Goal: Find specific page/section: Find specific page/section

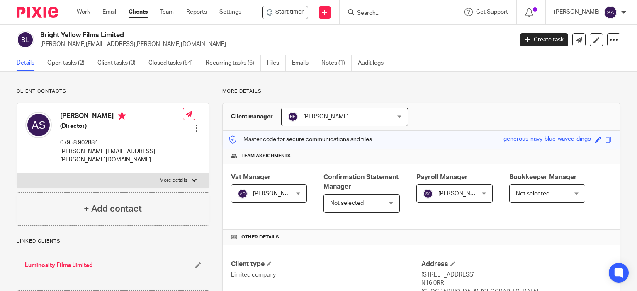
click at [377, 10] on input "Search" at bounding box center [393, 13] width 75 height 7
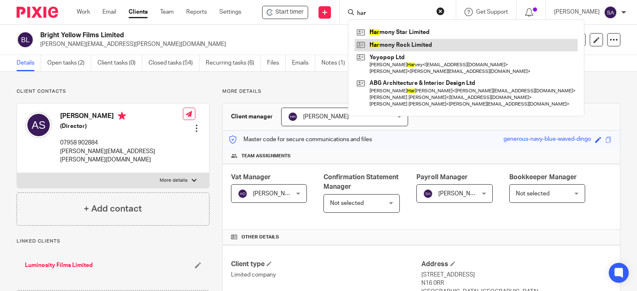
type input "har"
click at [405, 47] on link at bounding box center [465, 45] width 223 height 12
click at [403, 43] on link at bounding box center [465, 45] width 223 height 12
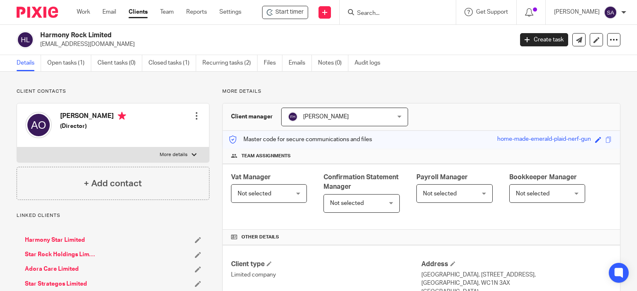
scroll to position [166, 0]
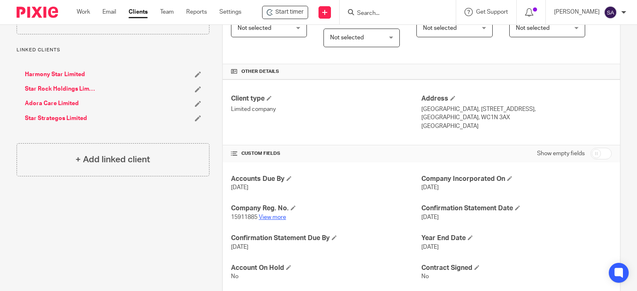
click at [266, 215] on link "View more" at bounding box center [272, 218] width 27 height 6
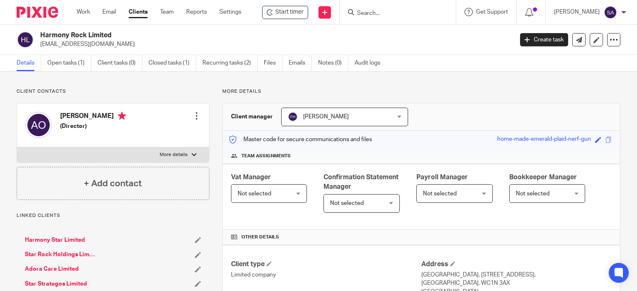
click at [390, 14] on input "Search" at bounding box center [393, 13] width 75 height 7
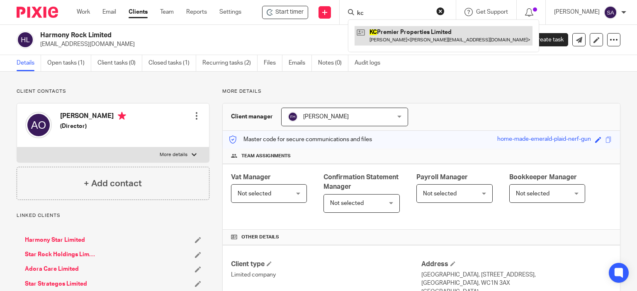
type input "kc"
click at [407, 32] on link at bounding box center [443, 35] width 178 height 19
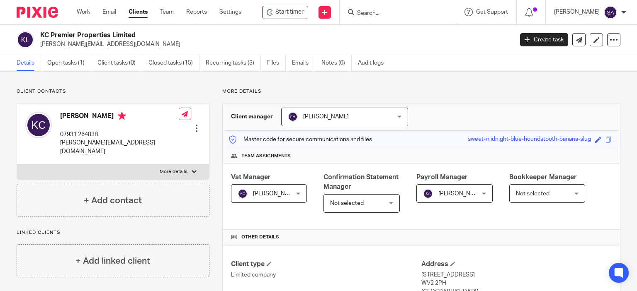
click at [383, 7] on form at bounding box center [400, 12] width 88 height 10
click at [380, 15] on input "Search" at bounding box center [393, 13] width 75 height 7
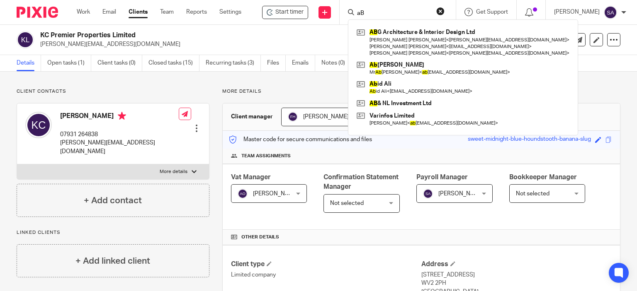
type input "a"
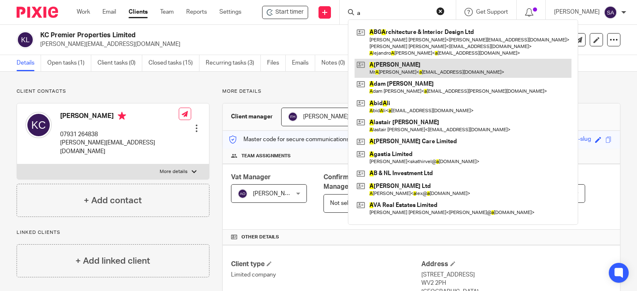
type input "a"
click at [411, 69] on link at bounding box center [462, 68] width 217 height 19
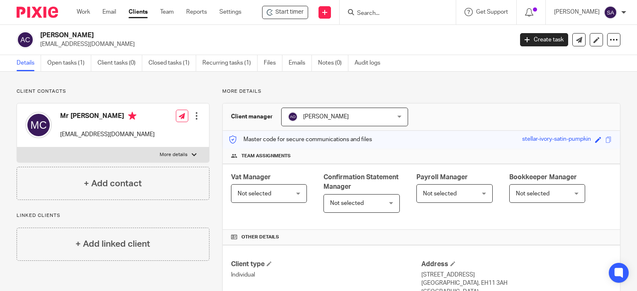
drag, startPoint x: 106, startPoint y: 48, endPoint x: 41, endPoint y: 48, distance: 65.1
click at [41, 48] on p "abhi2010@hotmail.com" at bounding box center [273, 44] width 467 height 8
copy p "abhi2010@hotmail.com"
click at [150, 52] on div "Abhishek Chauhan abhi2010@hotmail.com Create task Update from Companies House E…" at bounding box center [318, 40] width 637 height 30
click at [111, 44] on p "abhi2010@hotmail.com" at bounding box center [273, 44] width 467 height 8
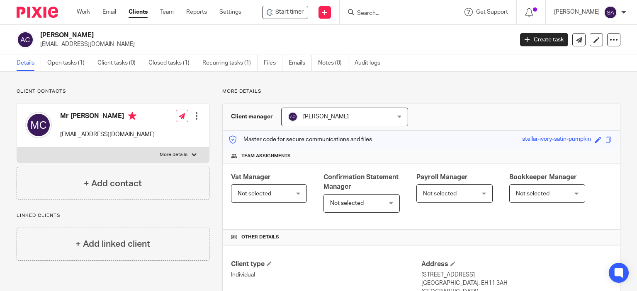
click at [381, 13] on input "Search" at bounding box center [393, 13] width 75 height 7
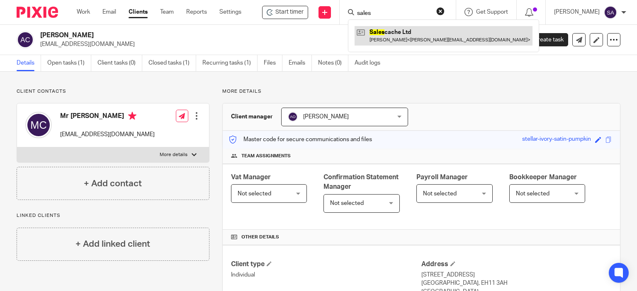
type input "sales"
click at [385, 32] on link at bounding box center [443, 35] width 178 height 19
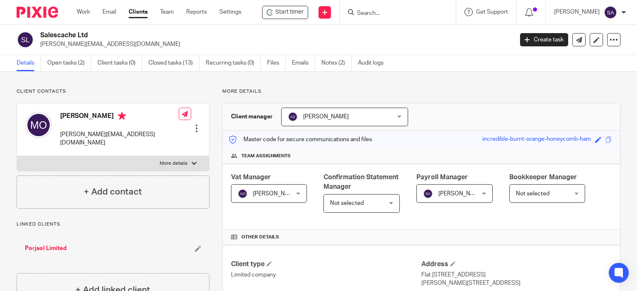
scroll to position [166, 0]
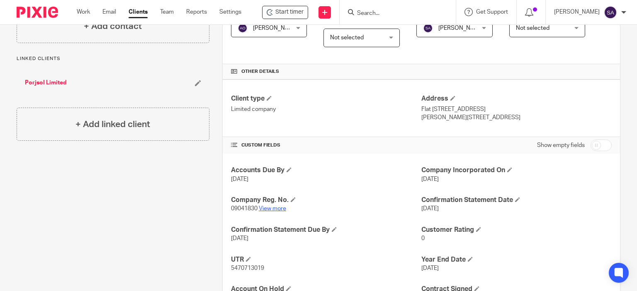
click at [271, 209] on link "View more" at bounding box center [272, 209] width 27 height 6
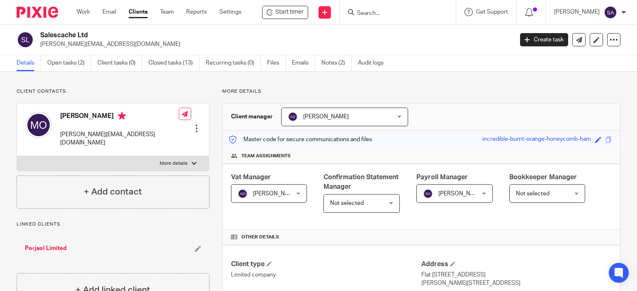
click at [382, 11] on input "Search" at bounding box center [393, 13] width 75 height 7
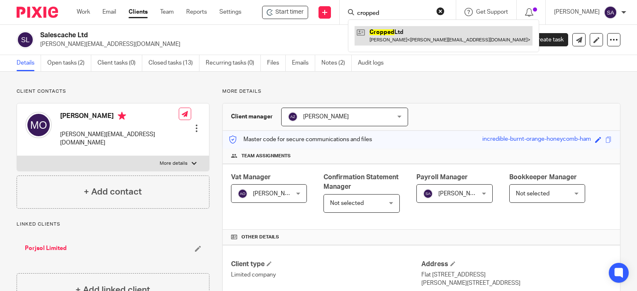
type input "cropped"
click at [385, 31] on link at bounding box center [443, 35] width 178 height 19
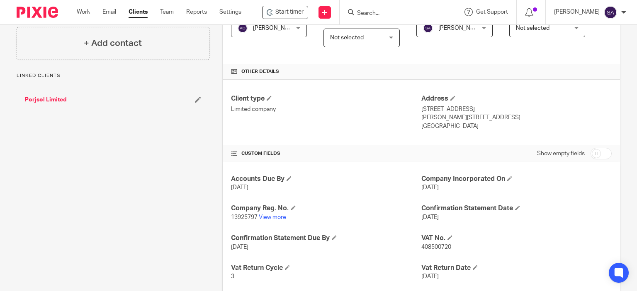
scroll to position [207, 0]
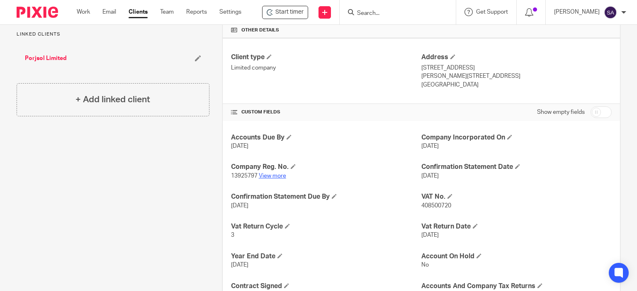
click at [274, 176] on link "View more" at bounding box center [272, 176] width 27 height 6
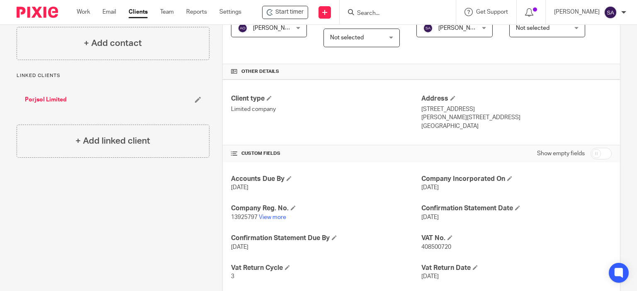
scroll to position [0, 0]
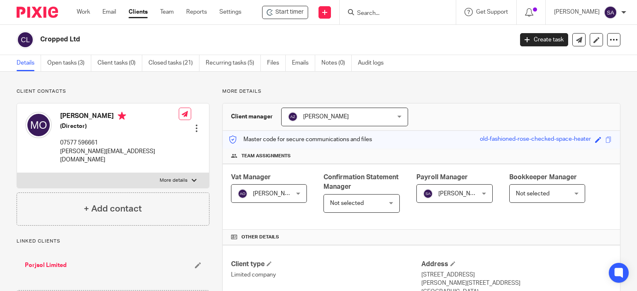
drag, startPoint x: 207, startPoint y: 118, endPoint x: 216, endPoint y: 119, distance: 8.4
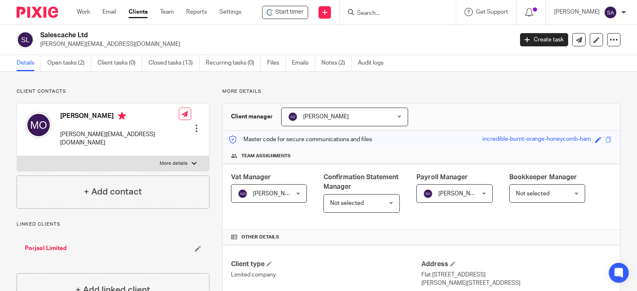
scroll to position [124, 0]
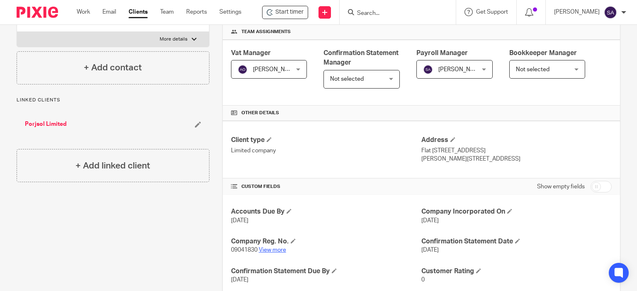
click at [277, 248] on link "View more" at bounding box center [272, 250] width 27 height 6
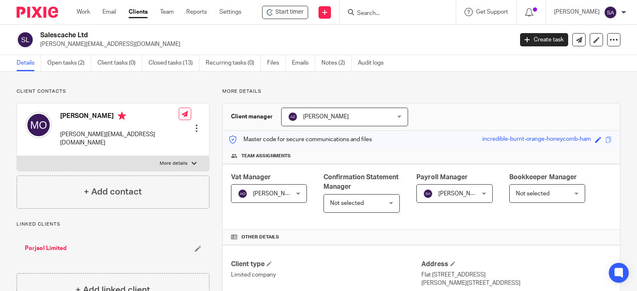
drag, startPoint x: 119, startPoint y: 47, endPoint x: 40, endPoint y: 47, distance: 78.7
click at [40, 47] on p "[PERSON_NAME][EMAIL_ADDRESS][DOMAIN_NAME]" at bounding box center [273, 44] width 467 height 8
copy p "[PERSON_NAME][EMAIL_ADDRESS][DOMAIN_NAME]"
